Goal: Navigation & Orientation: Find specific page/section

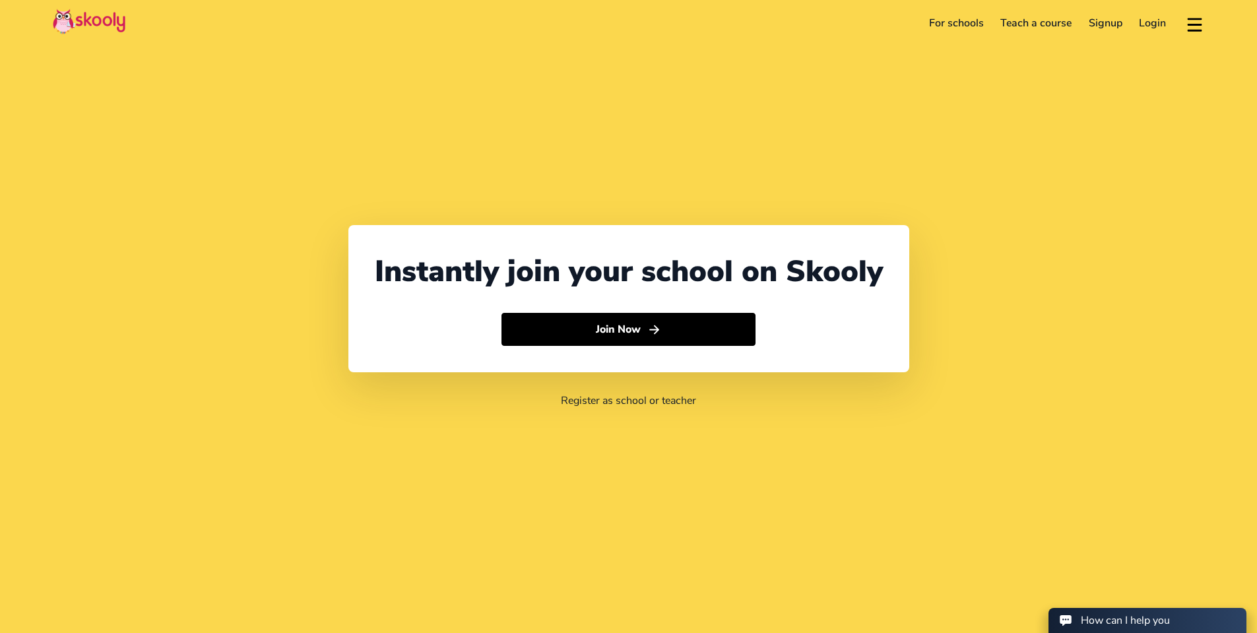
select select "961"
select select "[GEOGRAPHIC_DATA]"
select select "[GEOGRAPHIC_DATA]/[GEOGRAPHIC_DATA]"
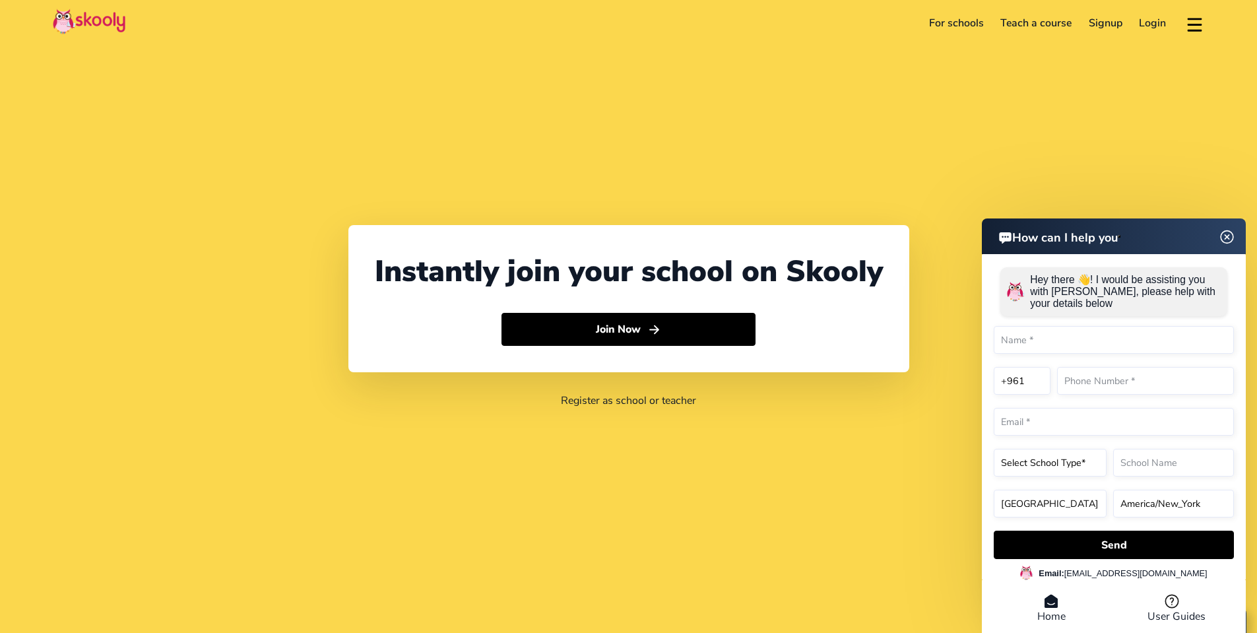
click at [1227, 235] on img at bounding box center [1227, 236] width 25 height 17
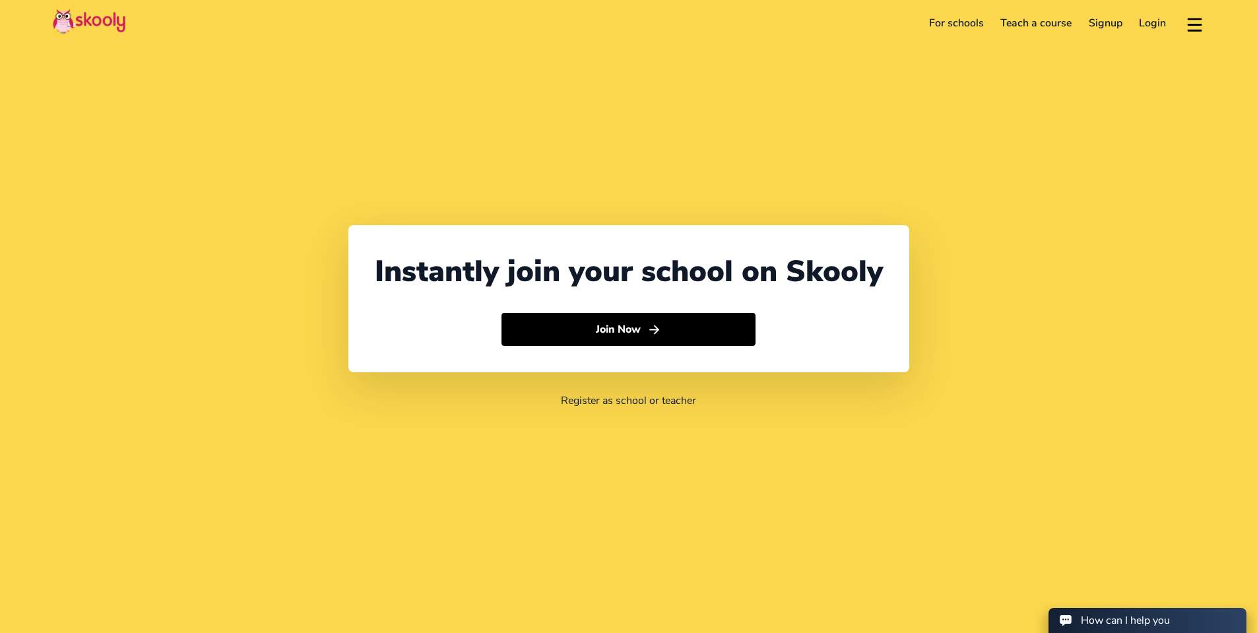
click at [964, 26] on link "For schools" at bounding box center [957, 23] width 72 height 21
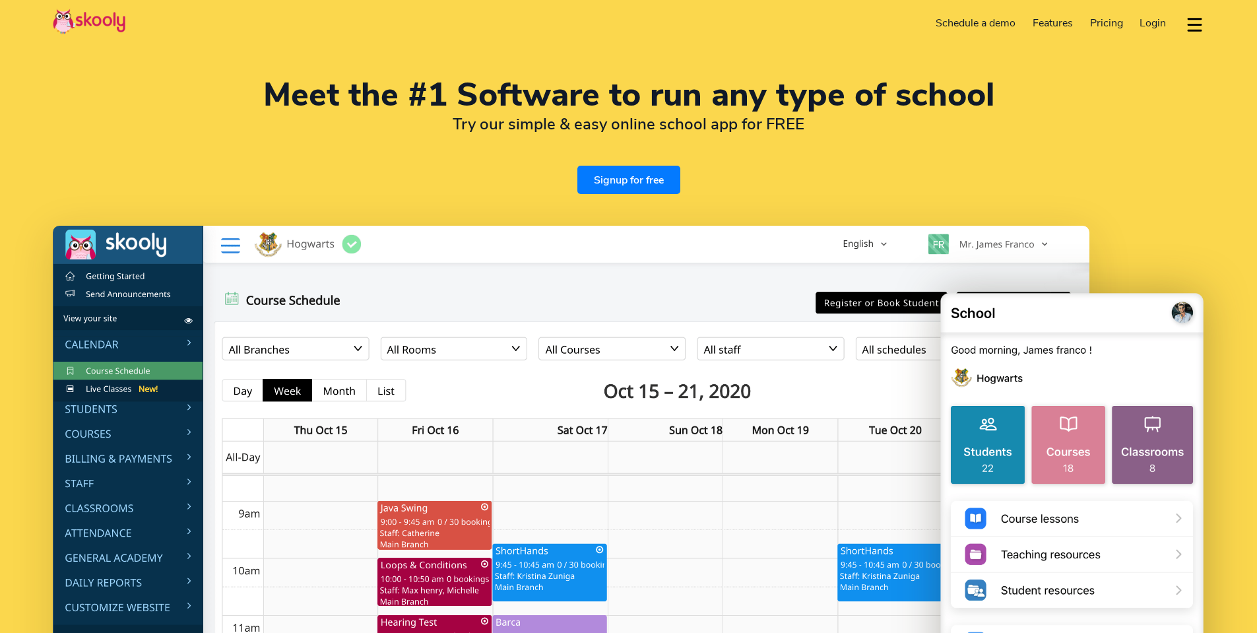
select select "en"
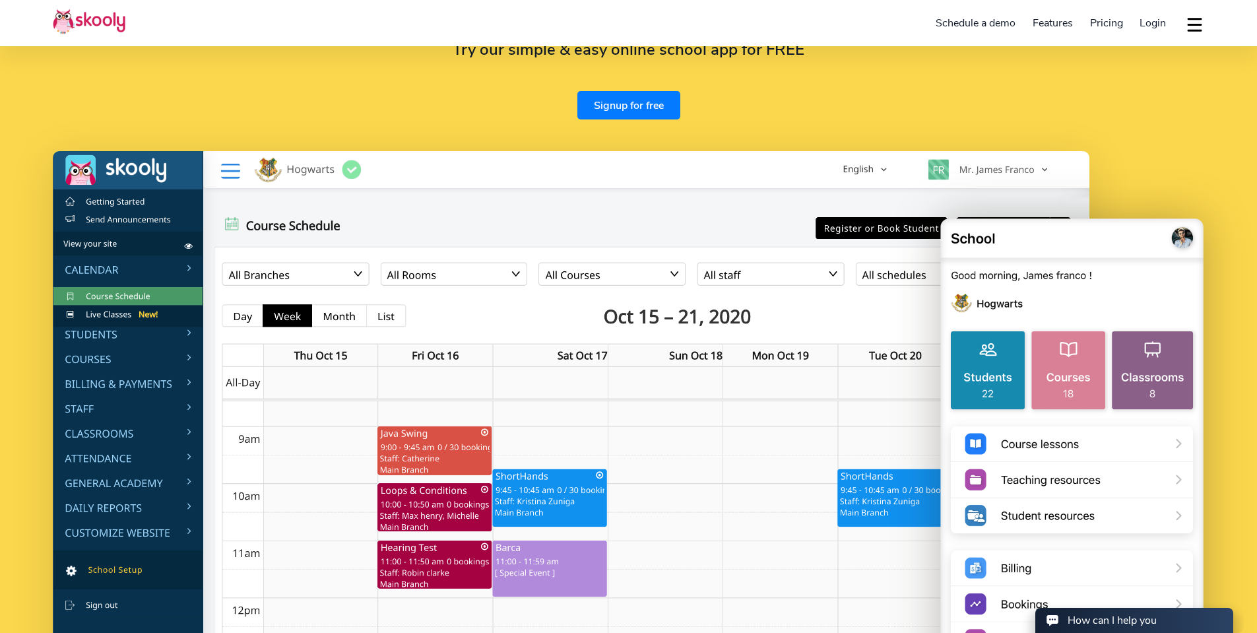
select select "961"
select select "[GEOGRAPHIC_DATA]"
select select "[GEOGRAPHIC_DATA]/[GEOGRAPHIC_DATA]"
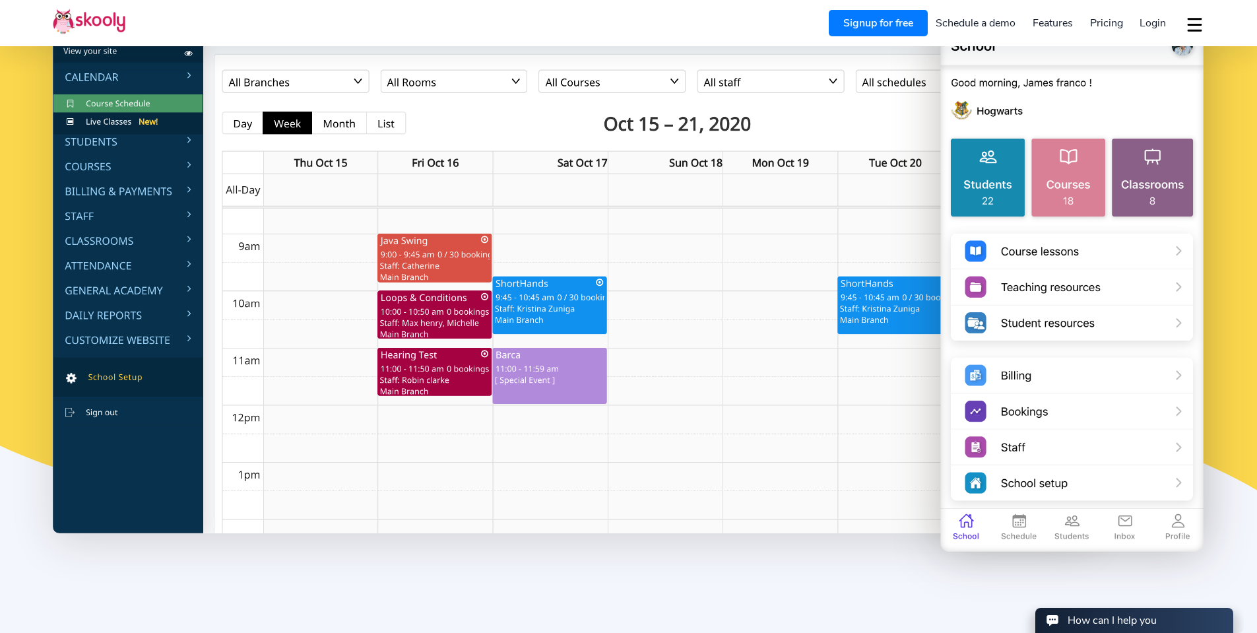
scroll to position [317, 0]
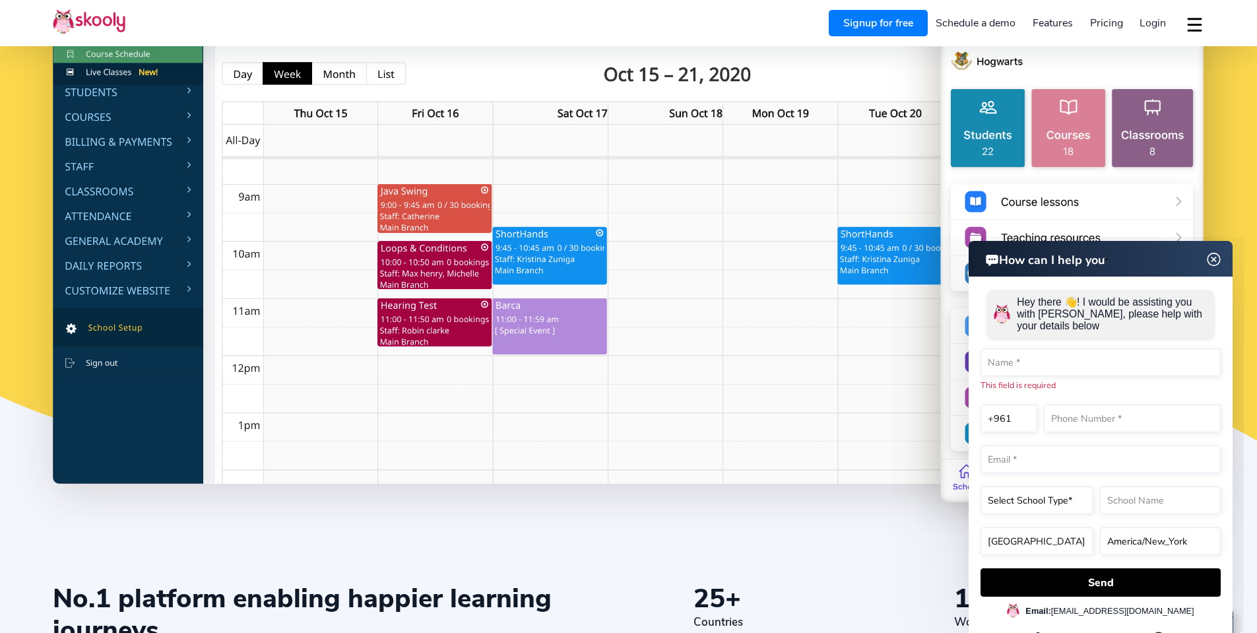
click at [1214, 257] on img at bounding box center [1214, 259] width 25 height 17
